Goal: Task Accomplishment & Management: Manage account settings

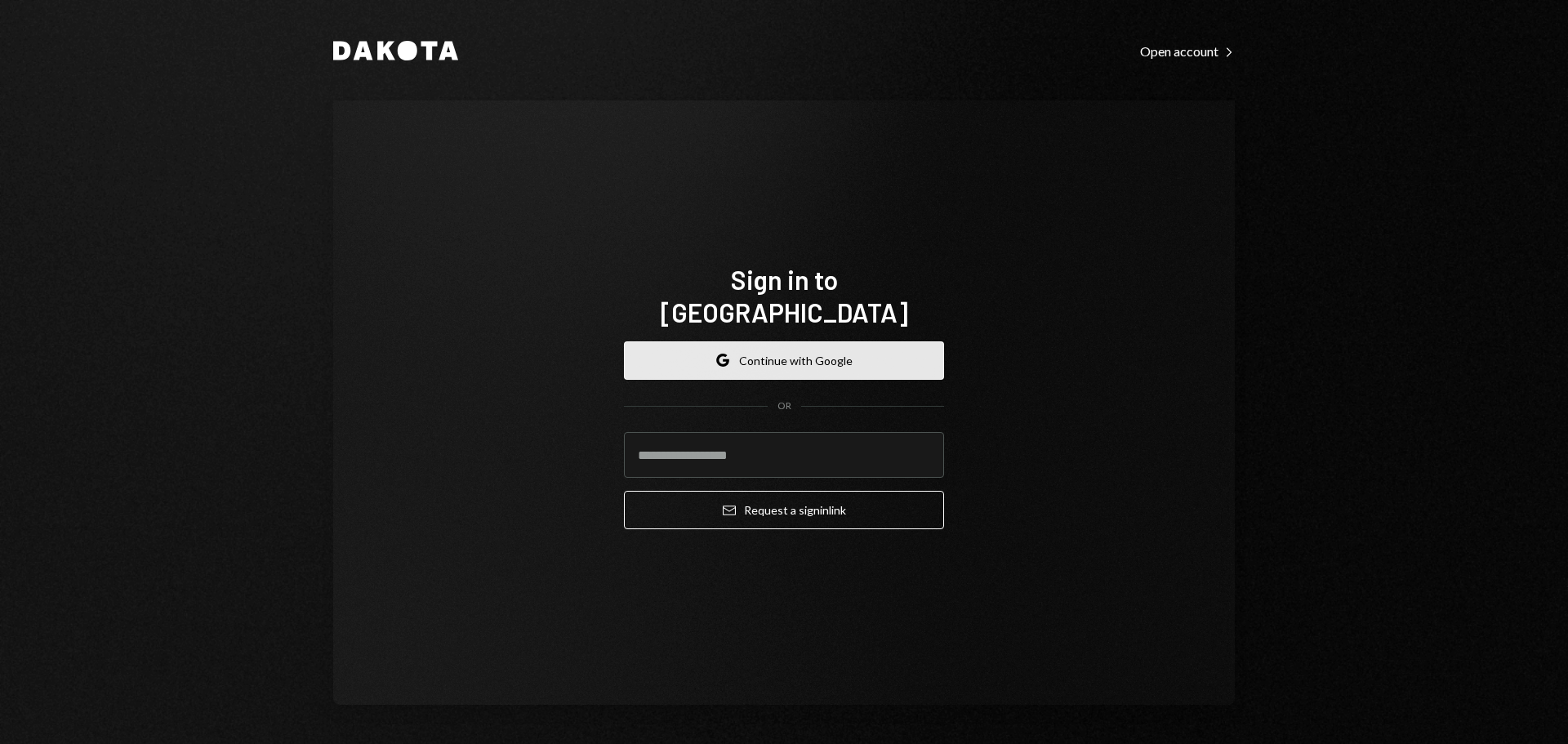
click at [740, 355] on button "Google Continue with Google" at bounding box center [784, 360] width 320 height 38
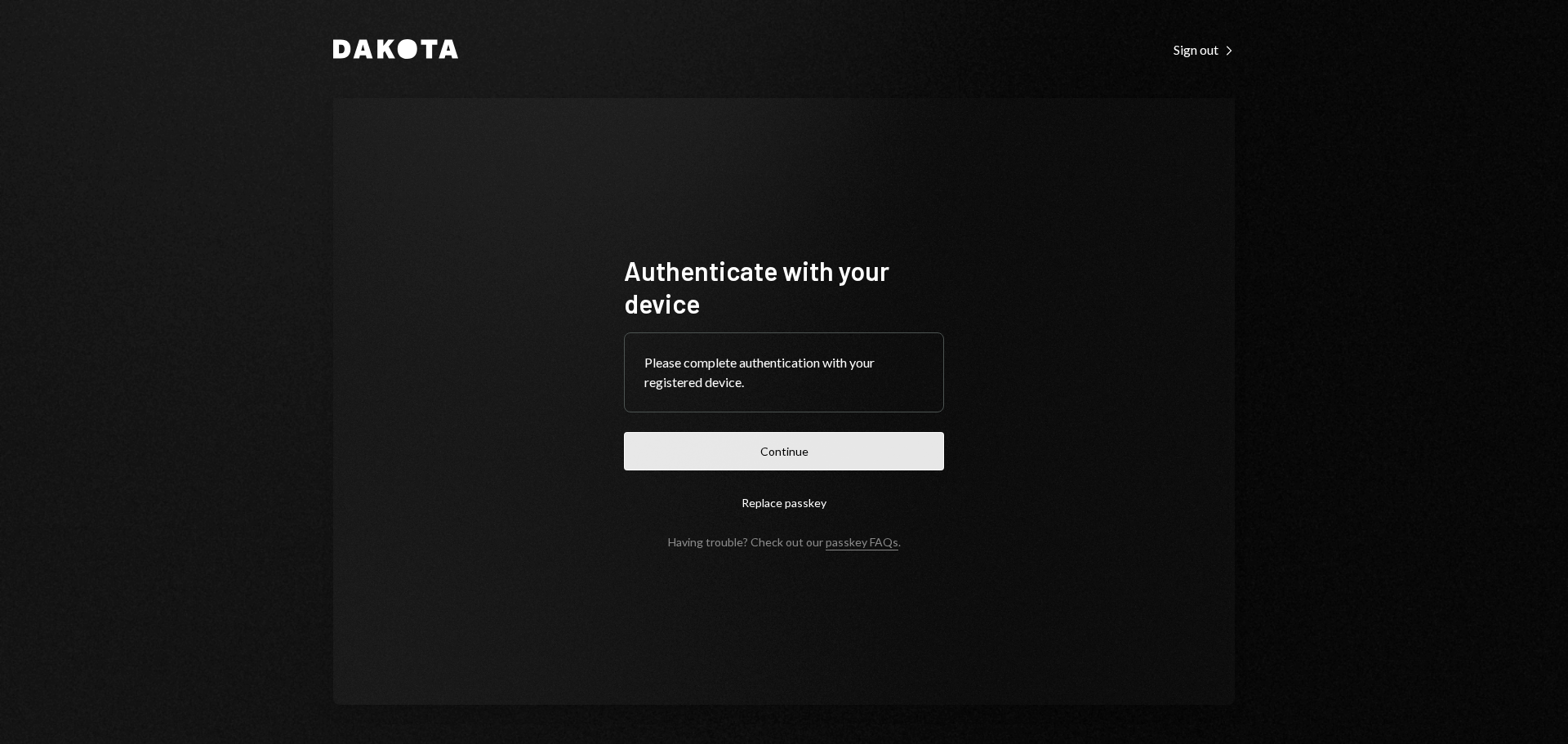
click at [790, 455] on button "Continue" at bounding box center [784, 451] width 320 height 38
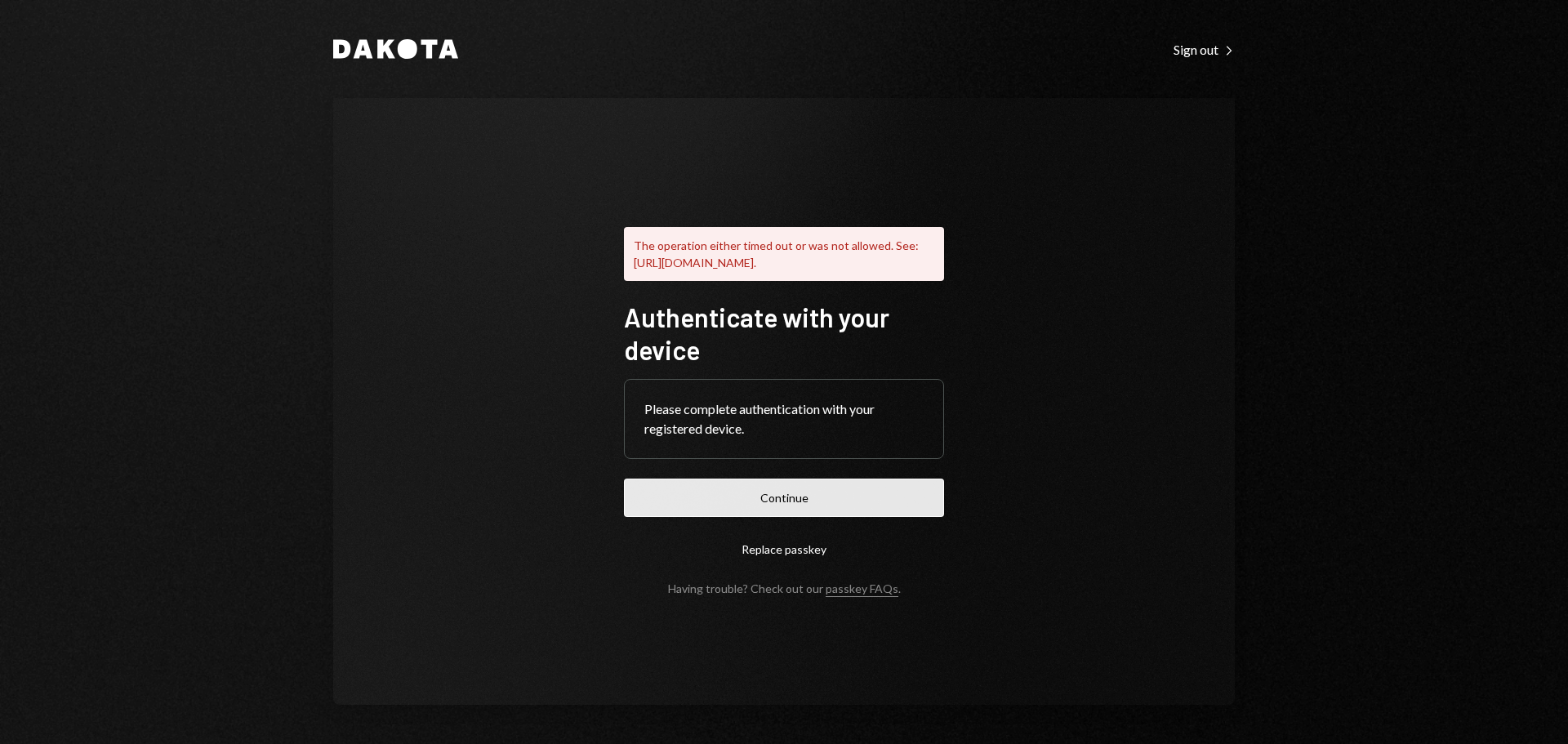
click at [770, 503] on button "Continue" at bounding box center [784, 498] width 320 height 38
click at [1362, 398] on div "Dakota Sign out Right Caret The operation either timed out or was not allowed. …" at bounding box center [784, 372] width 1568 height 744
click at [823, 504] on button "Continue" at bounding box center [784, 498] width 320 height 38
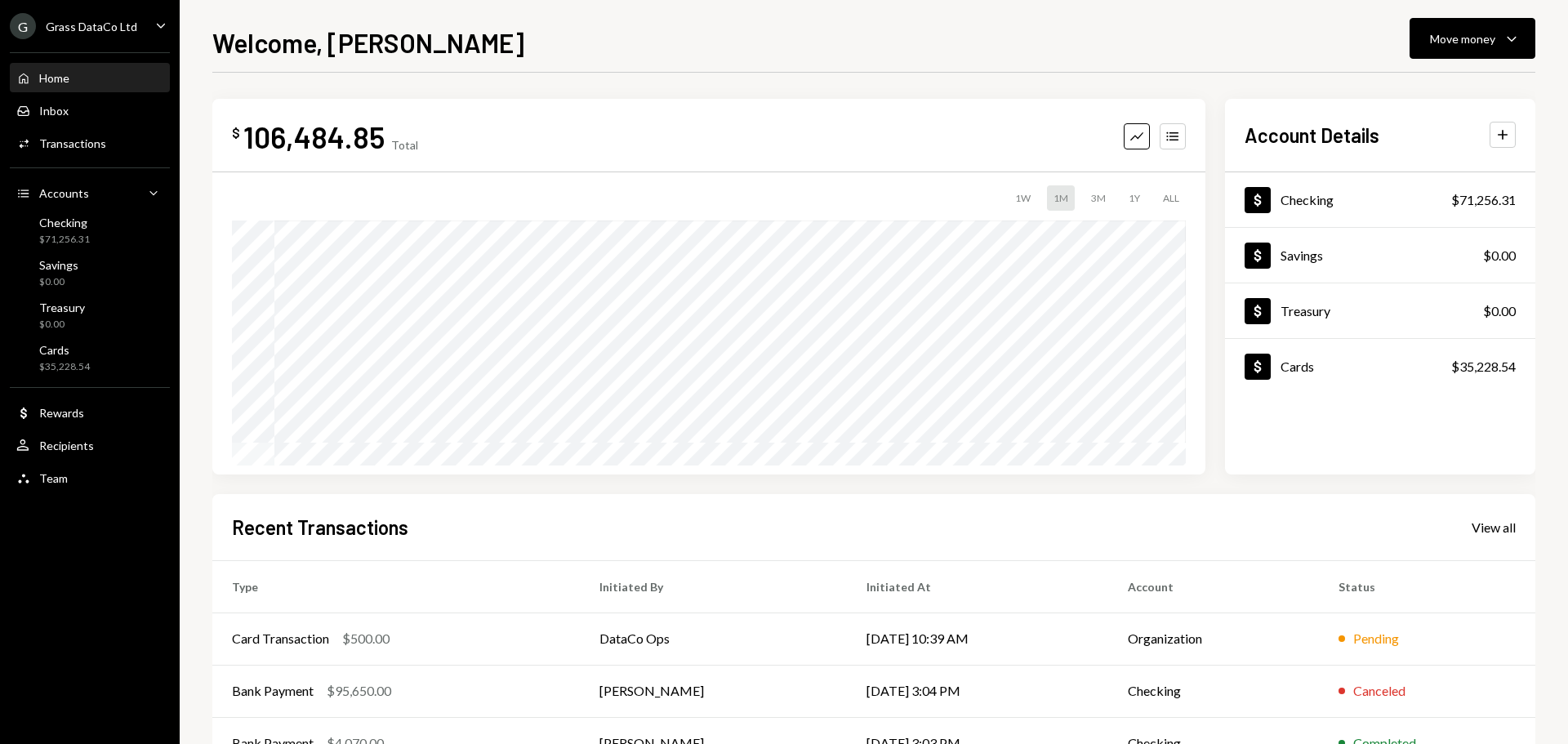
click at [85, 22] on div "Grass DataCo Ltd" at bounding box center [92, 27] width 92 height 14
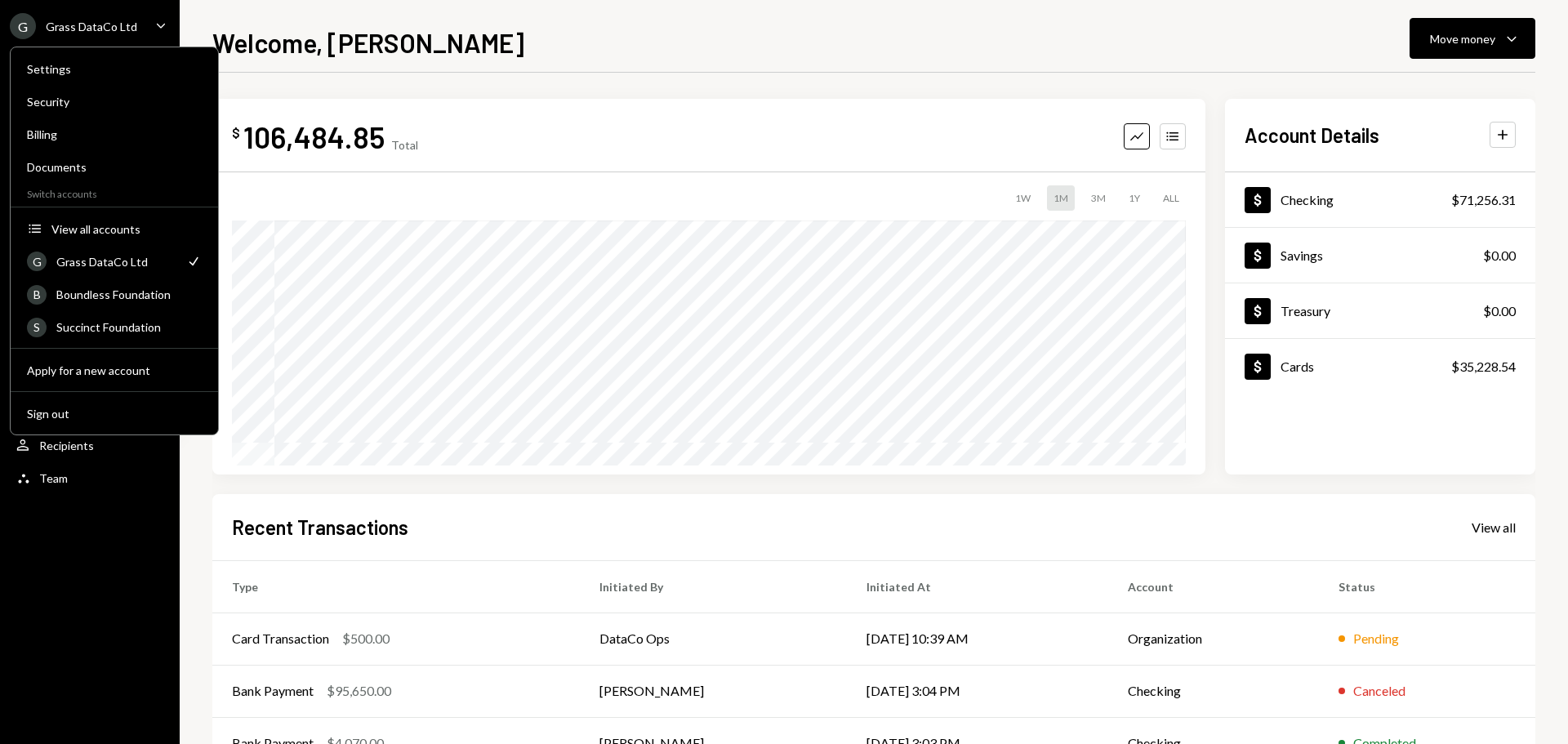
click at [516, 119] on div "$ 106,484.85 Total Graph Accounts" at bounding box center [709, 136] width 953 height 37
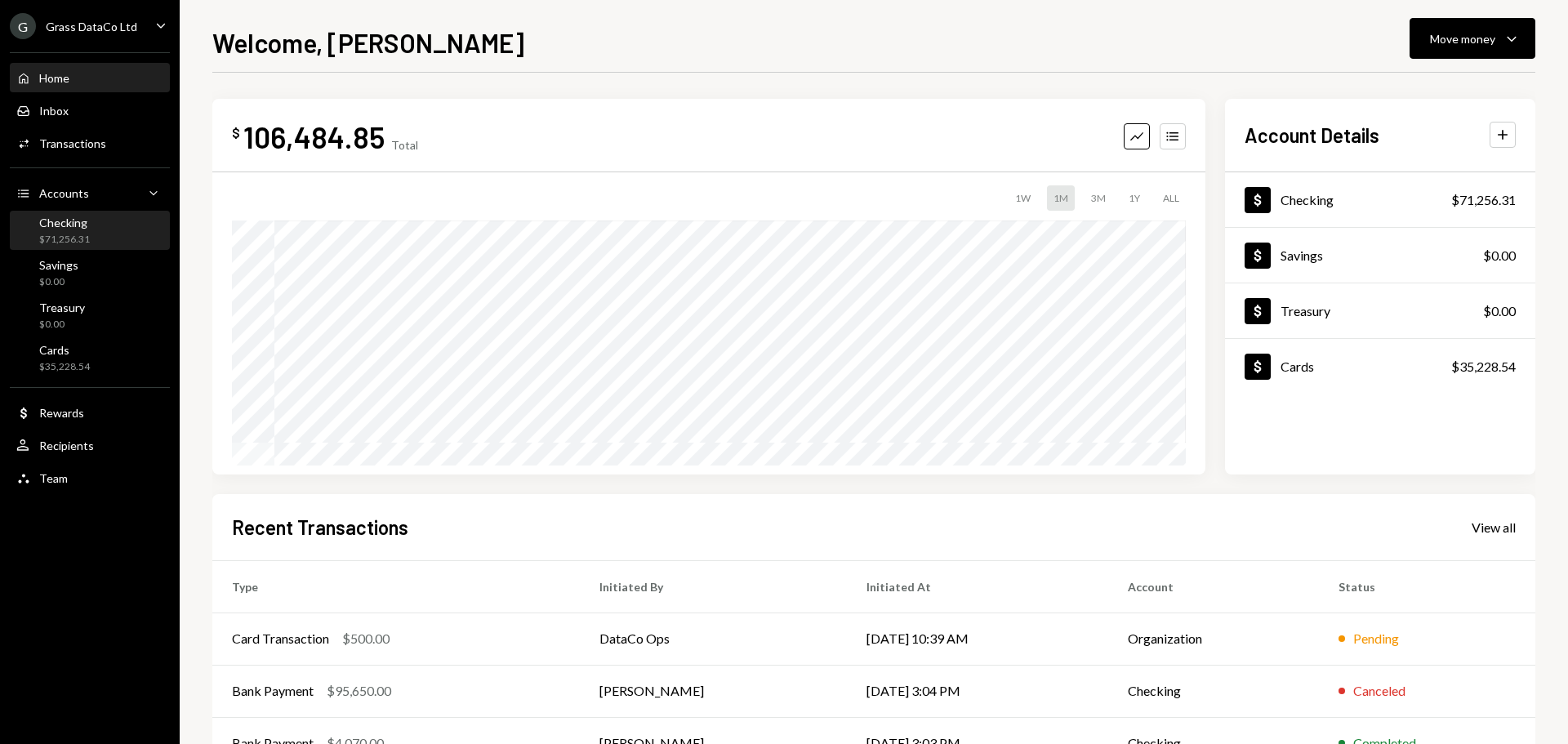
click at [56, 221] on div "Checking" at bounding box center [64, 223] width 51 height 14
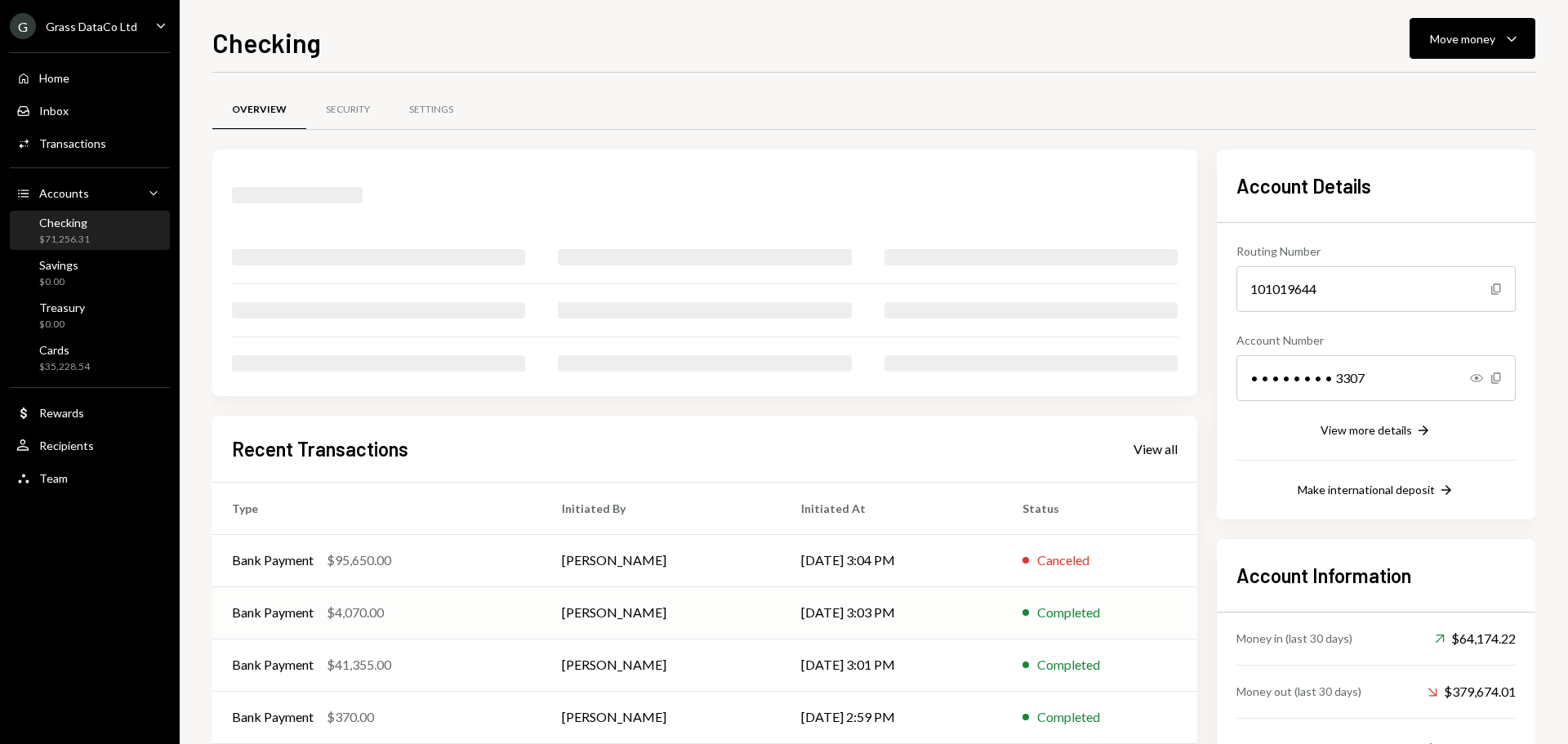
scroll to position [66, 0]
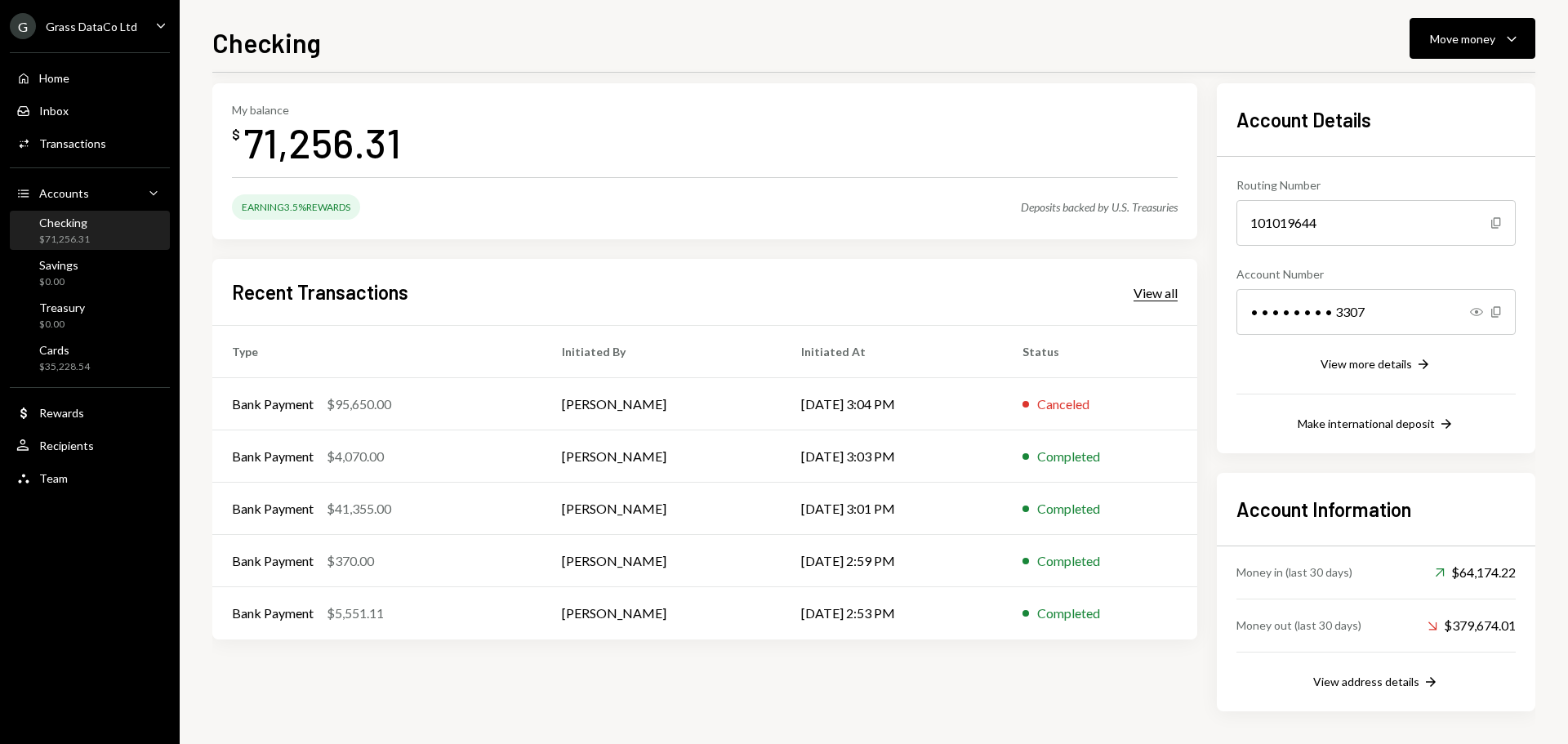
click at [1151, 286] on div "View all" at bounding box center [1155, 293] width 44 height 16
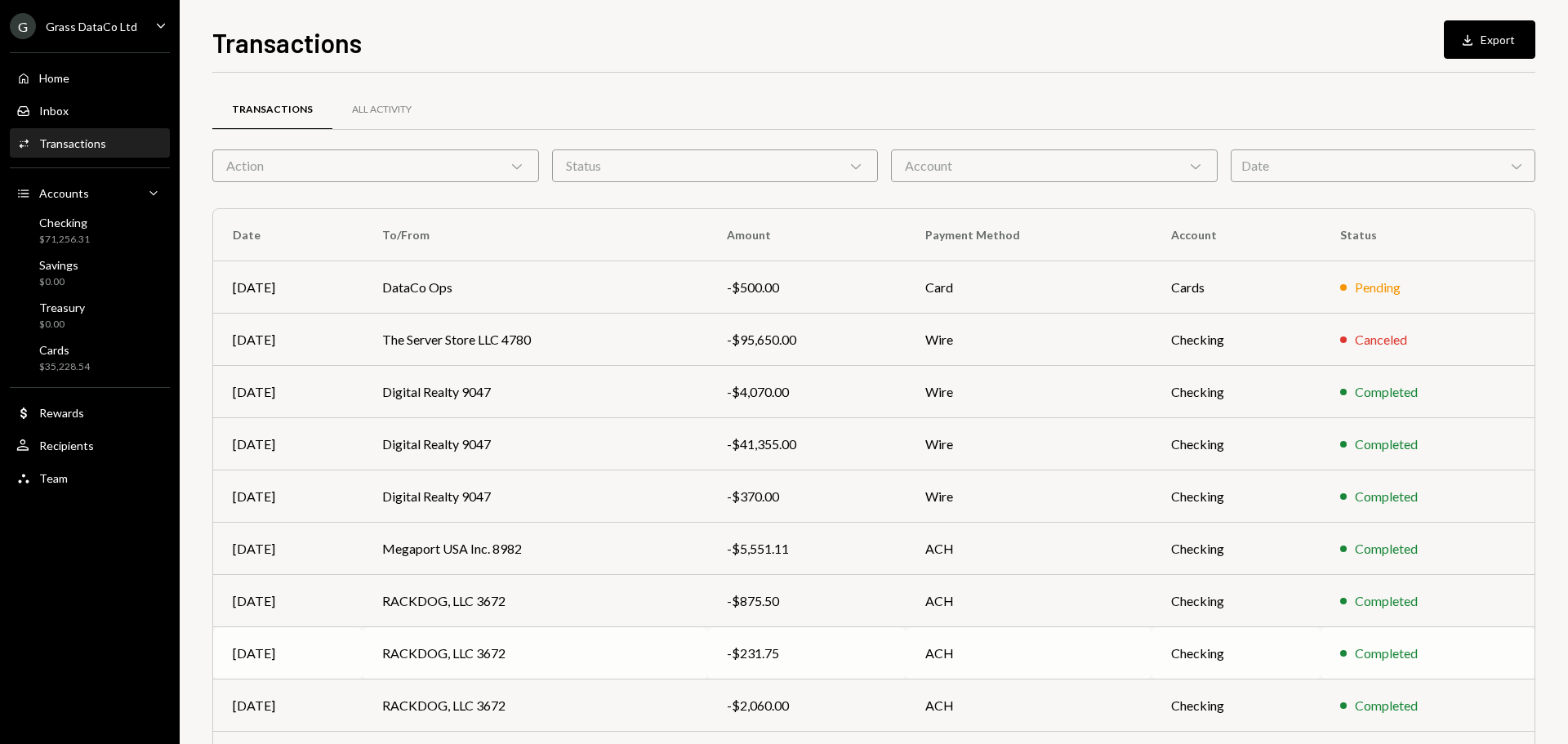
scroll to position [82, 0]
